Goal: Check status: Check status

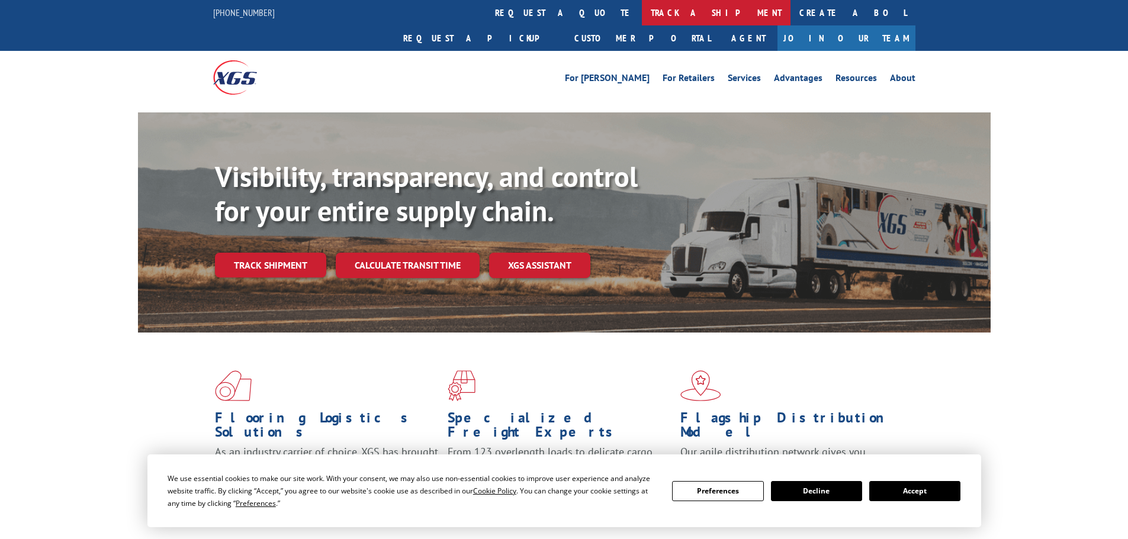
click at [642, 15] on link "track a shipment" at bounding box center [716, 12] width 149 height 25
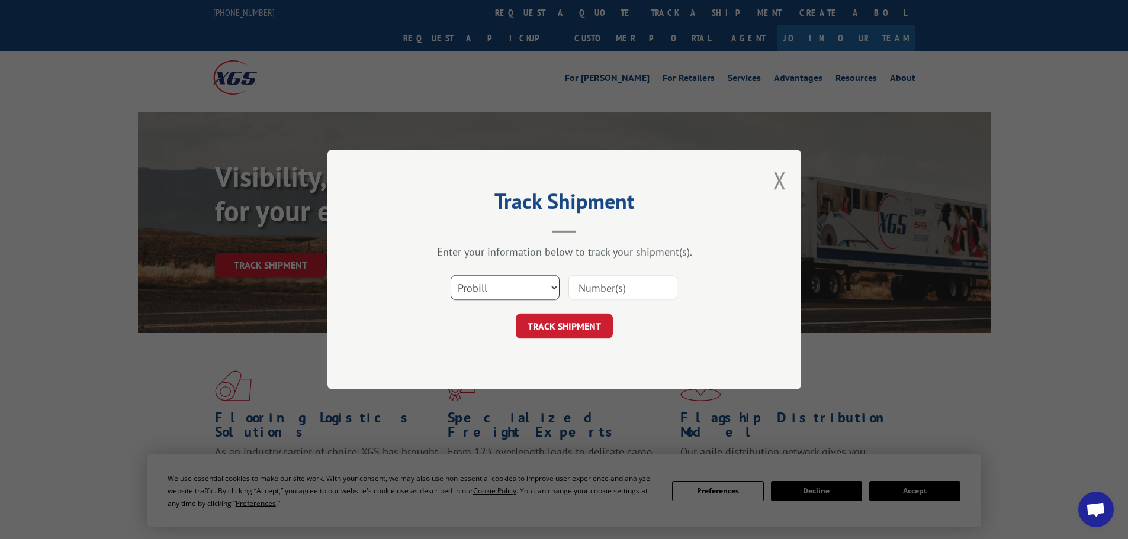
click at [535, 287] on select "Select category... Probill BOL PO" at bounding box center [505, 287] width 109 height 25
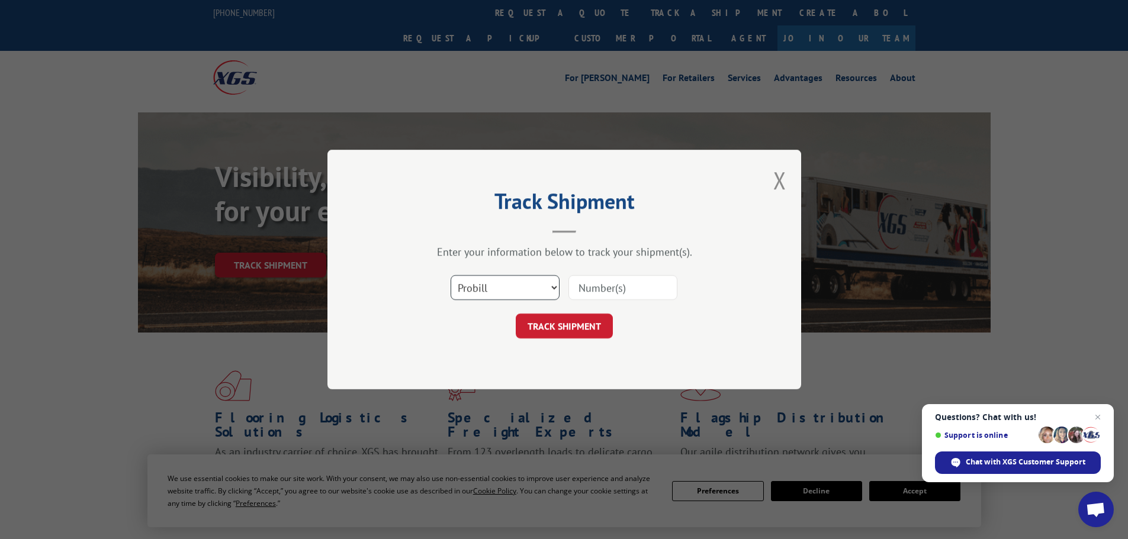
select select "bol"
click at [451, 275] on select "Select category... Probill BOL PO" at bounding box center [505, 287] width 109 height 25
click at [610, 282] on input at bounding box center [622, 287] width 109 height 25
click at [555, 288] on select "Select category... Probill BOL PO" at bounding box center [505, 287] width 109 height 25
click at [616, 286] on input at bounding box center [622, 287] width 109 height 25
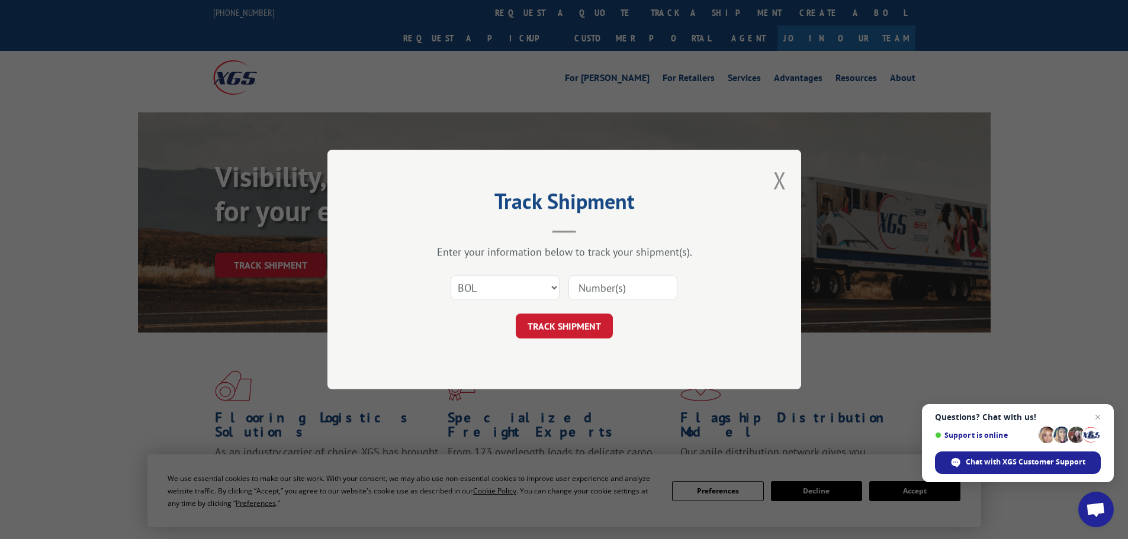
paste input "5206976"
type input "5206976"
click at [592, 321] on button "TRACK SHIPMENT" at bounding box center [564, 326] width 97 height 25
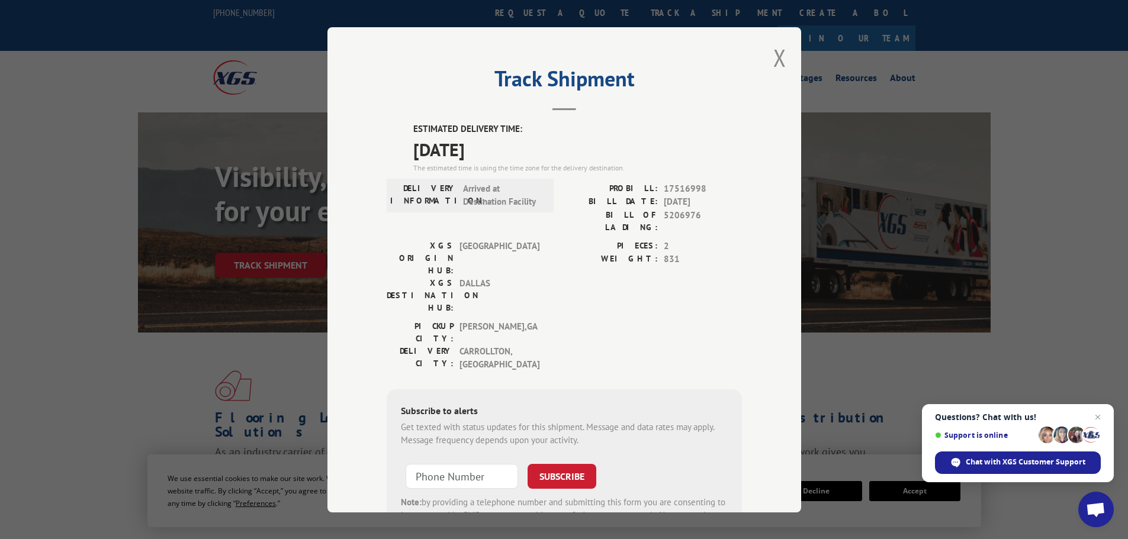
drag, startPoint x: 406, startPoint y: 151, endPoint x: 514, endPoint y: 152, distance: 107.8
click at [513, 152] on div "ESTIMATED DELIVERY TIME: [DATE] The estimated time is using the time zone for t…" at bounding box center [564, 336] width 355 height 427
click at [546, 145] on span "[DATE]" at bounding box center [577, 149] width 329 height 27
drag, startPoint x: 410, startPoint y: 124, endPoint x: 522, endPoint y: 153, distance: 115.6
click at [522, 153] on div "ESTIMATED DELIVERY TIME: [DATE] The estimated time is using the time zone for t…" at bounding box center [577, 148] width 329 height 51
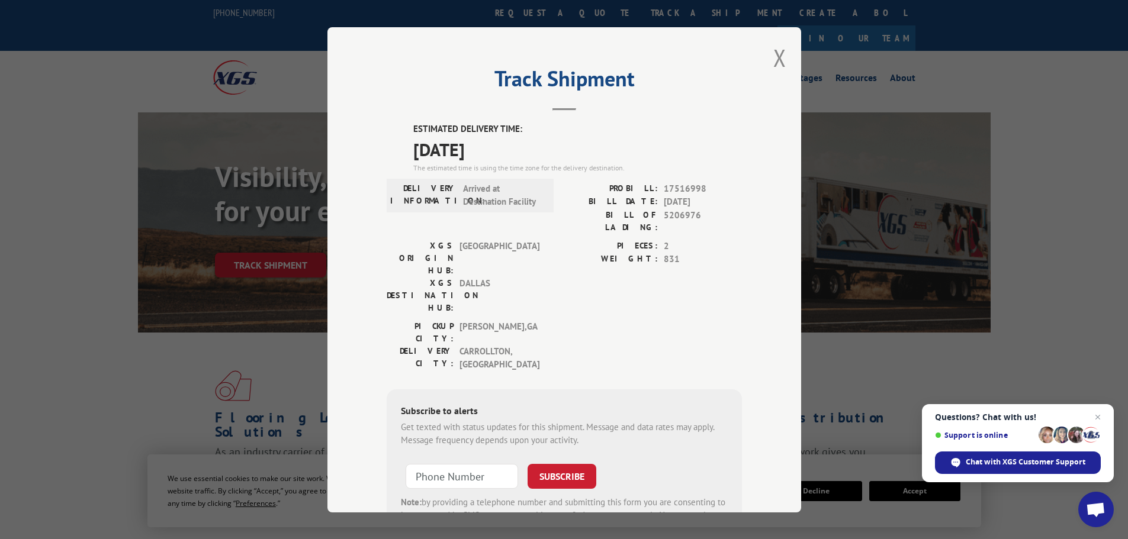
copy div "ESTIMATED DELIVERY TIME: [DATE]"
click at [776, 60] on button "Close modal" at bounding box center [779, 57] width 13 height 31
